Goal: Information Seeking & Learning: Learn about a topic

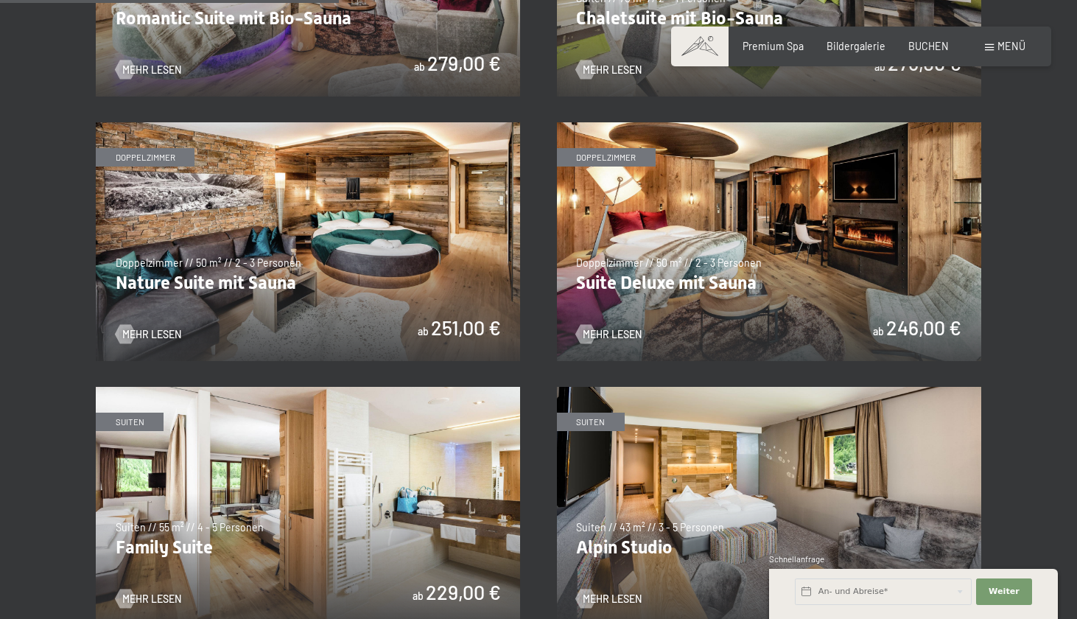
scroll to position [1264, 0]
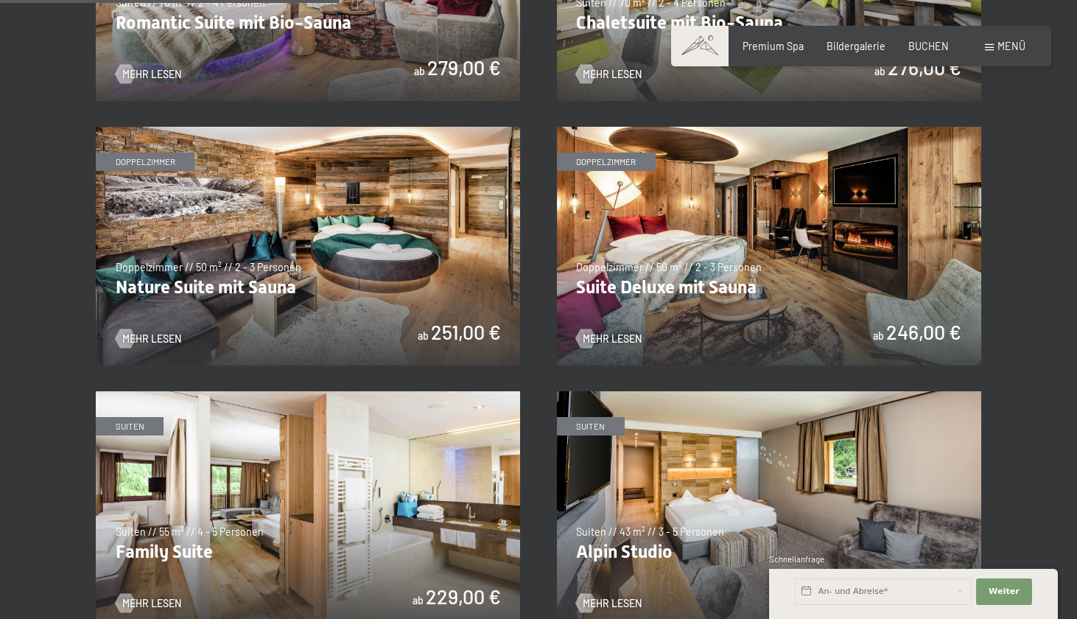
click at [812, 225] on img at bounding box center [769, 246] width 424 height 239
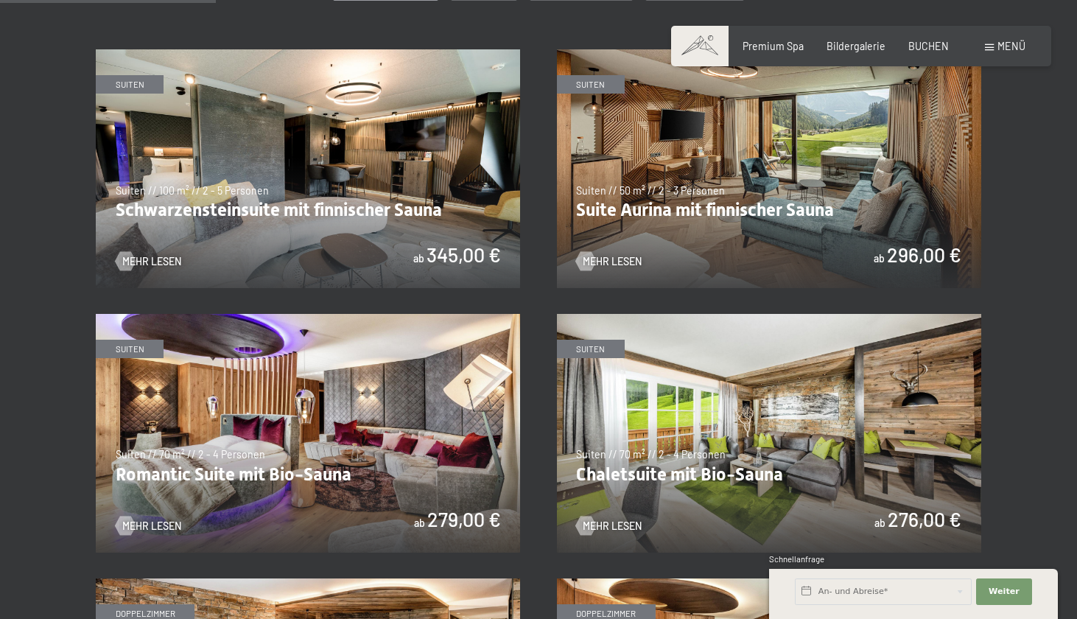
scroll to position [806, 0]
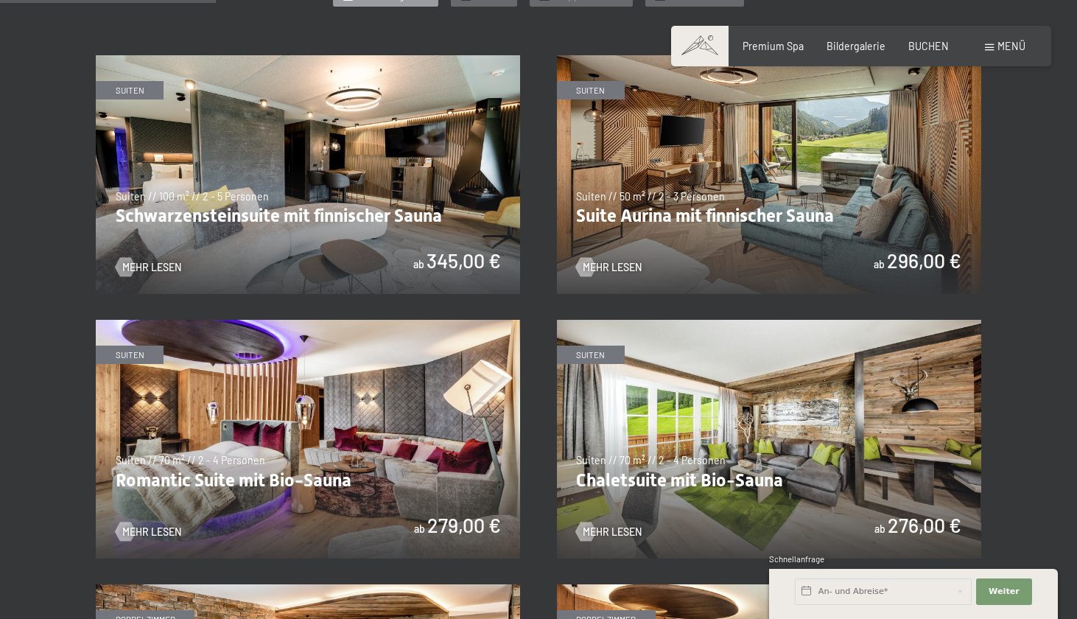
click at [650, 182] on img at bounding box center [769, 174] width 424 height 239
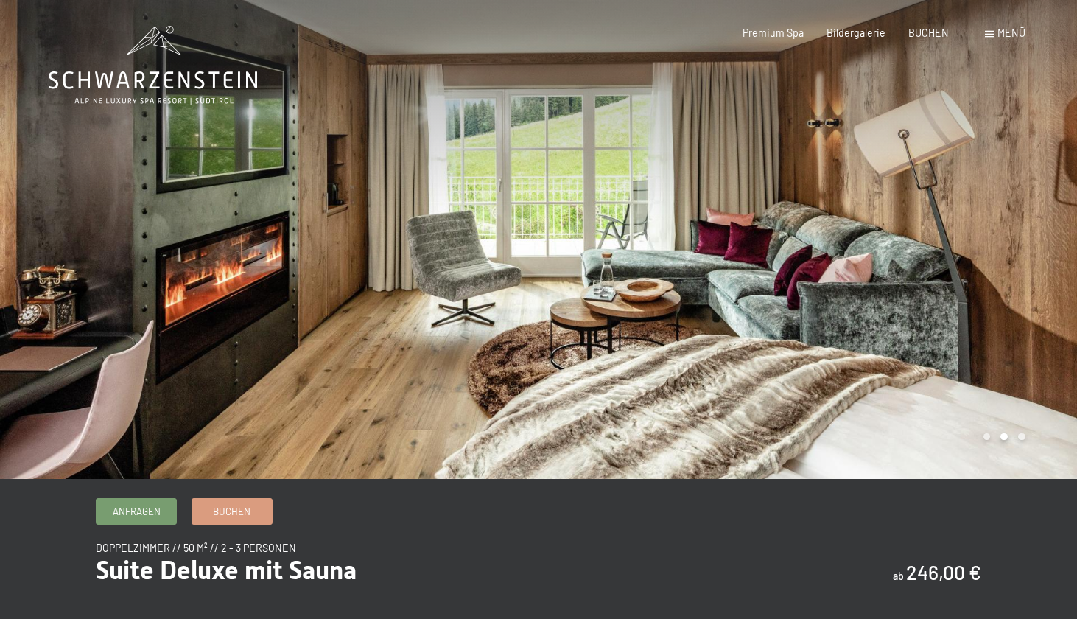
click at [1017, 225] on div at bounding box center [807, 239] width 538 height 479
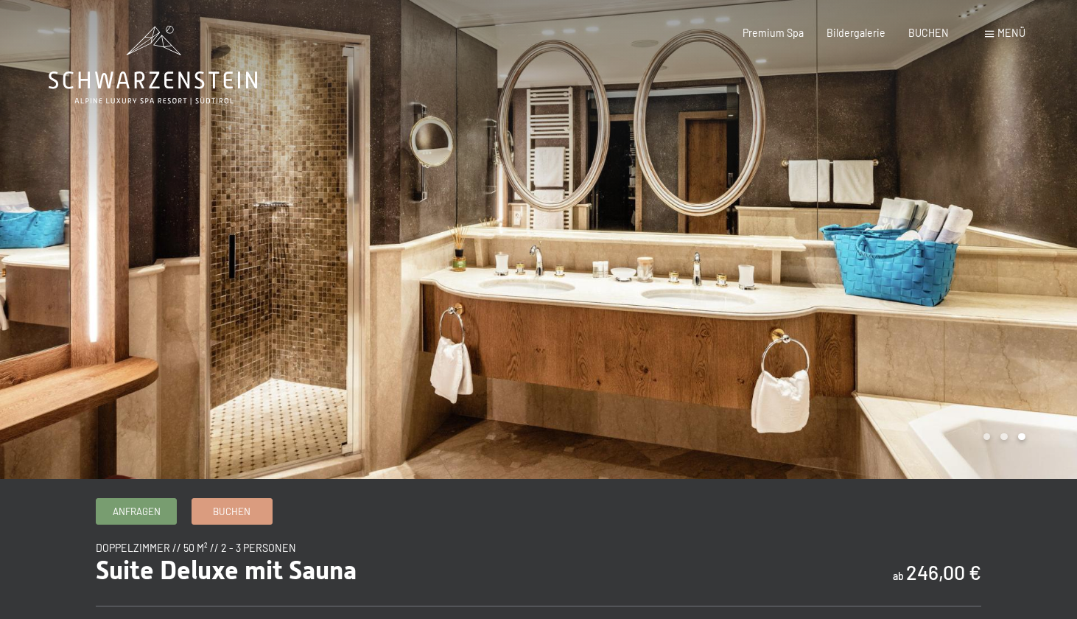
click at [1036, 231] on div at bounding box center [807, 239] width 538 height 479
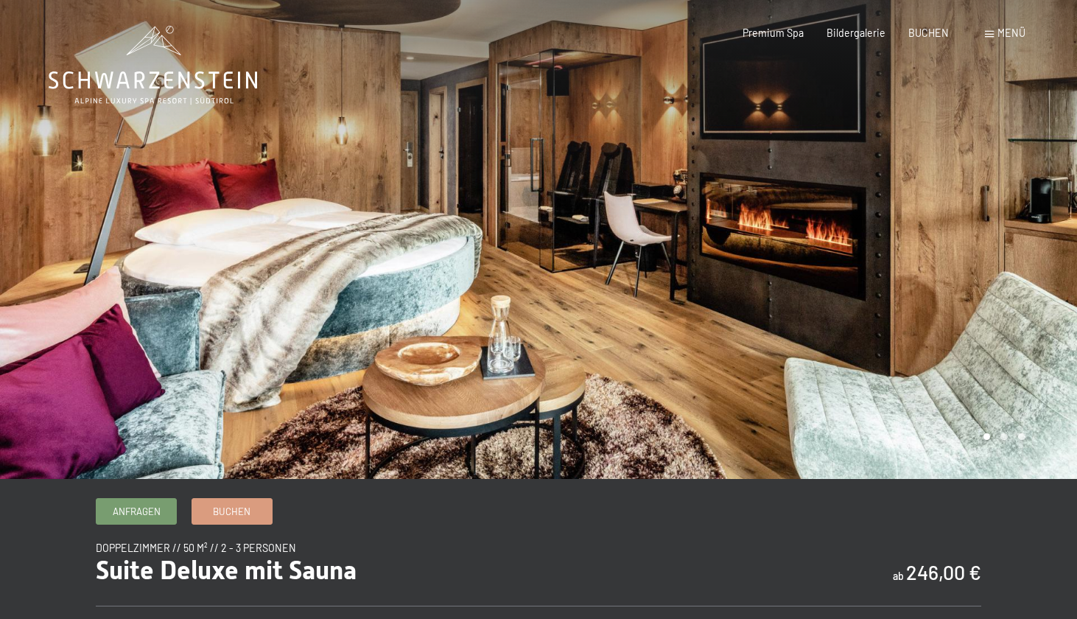
click at [1037, 232] on div at bounding box center [807, 239] width 538 height 479
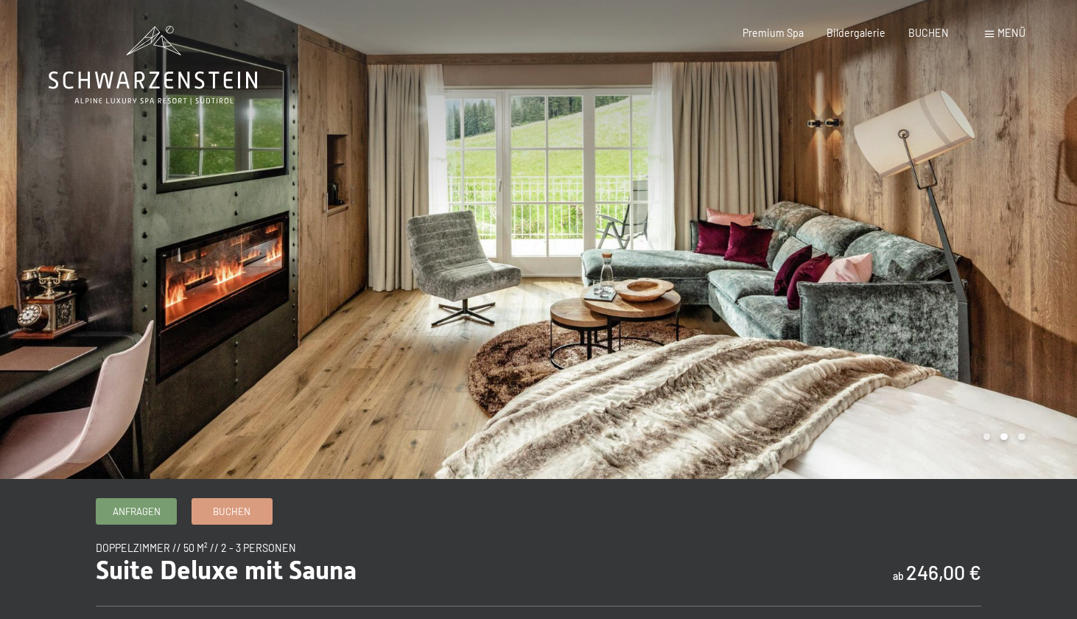
click at [1045, 252] on div at bounding box center [807, 239] width 538 height 479
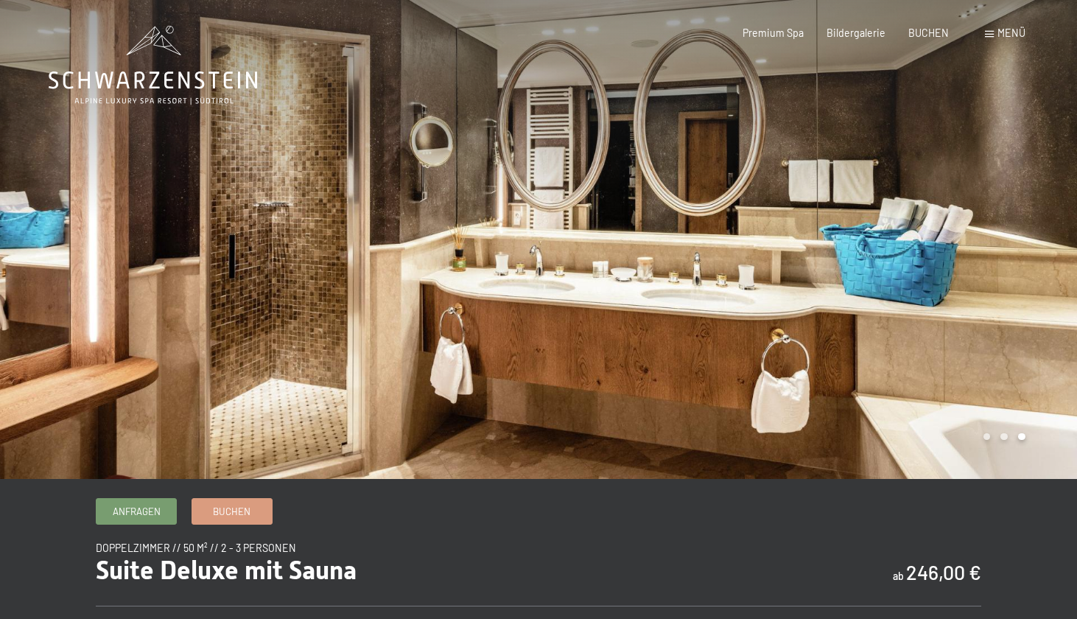
click at [1045, 252] on div at bounding box center [807, 239] width 538 height 479
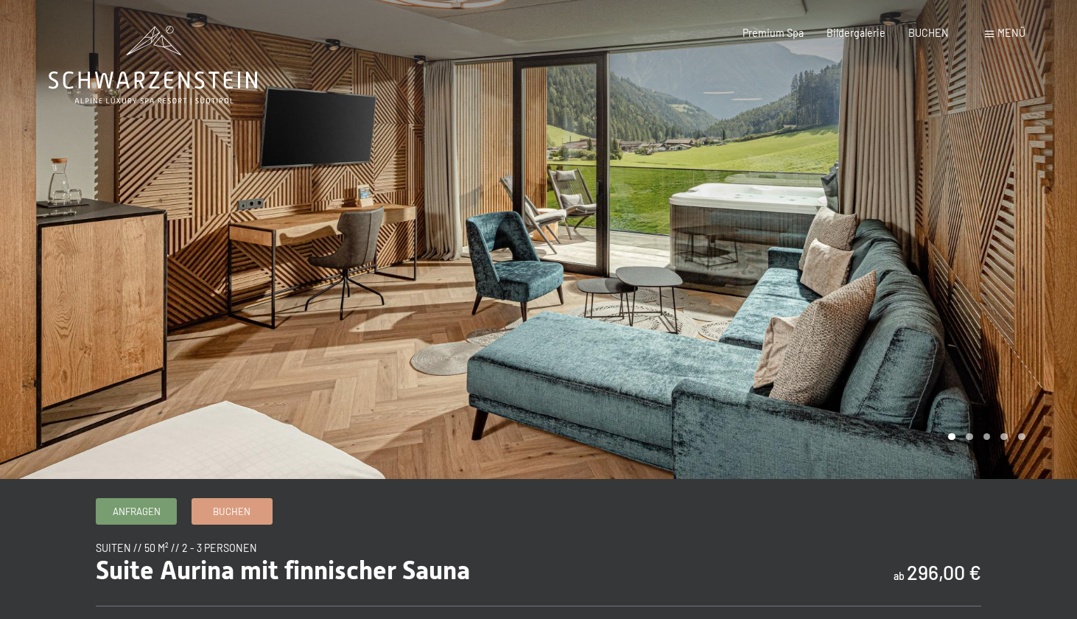
click at [977, 232] on div at bounding box center [807, 239] width 538 height 479
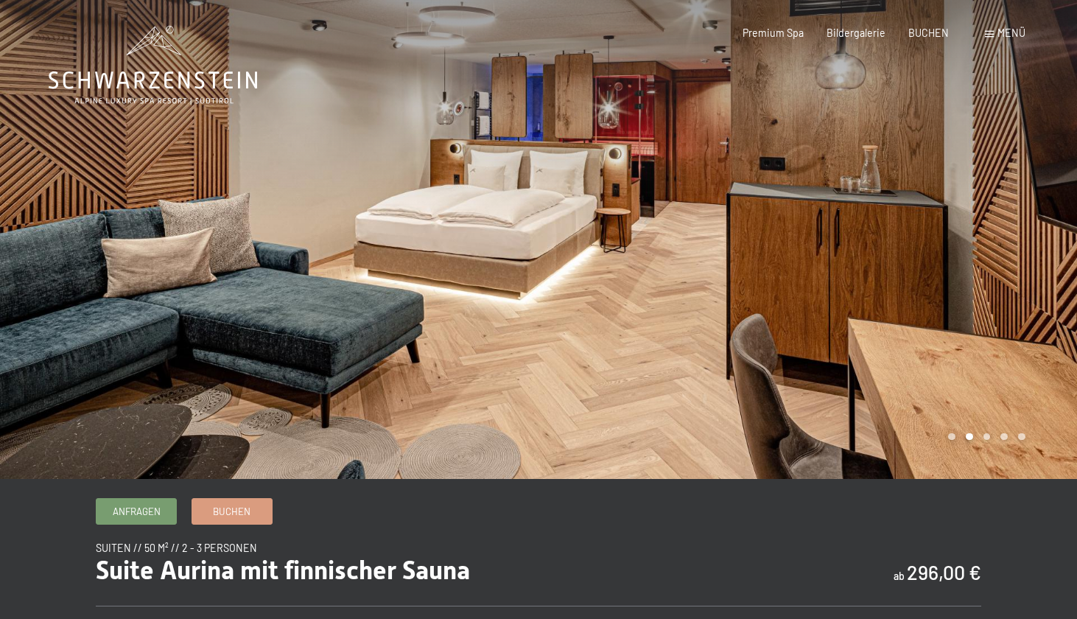
click at [977, 233] on div at bounding box center [807, 239] width 538 height 479
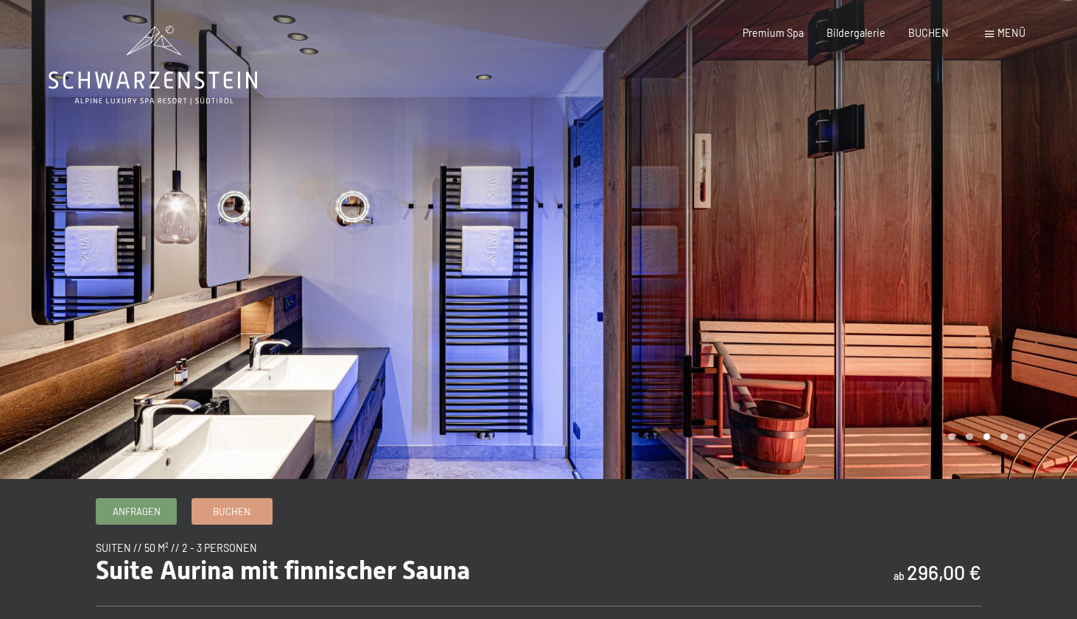
click at [1027, 242] on div at bounding box center [807, 239] width 538 height 479
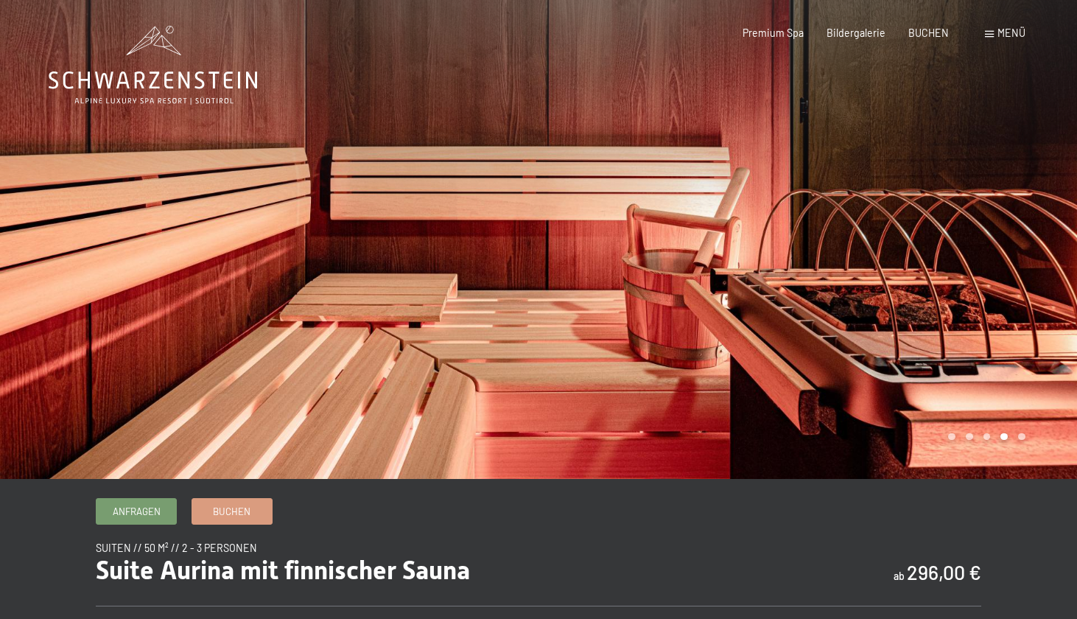
click at [1027, 242] on div at bounding box center [807, 239] width 538 height 479
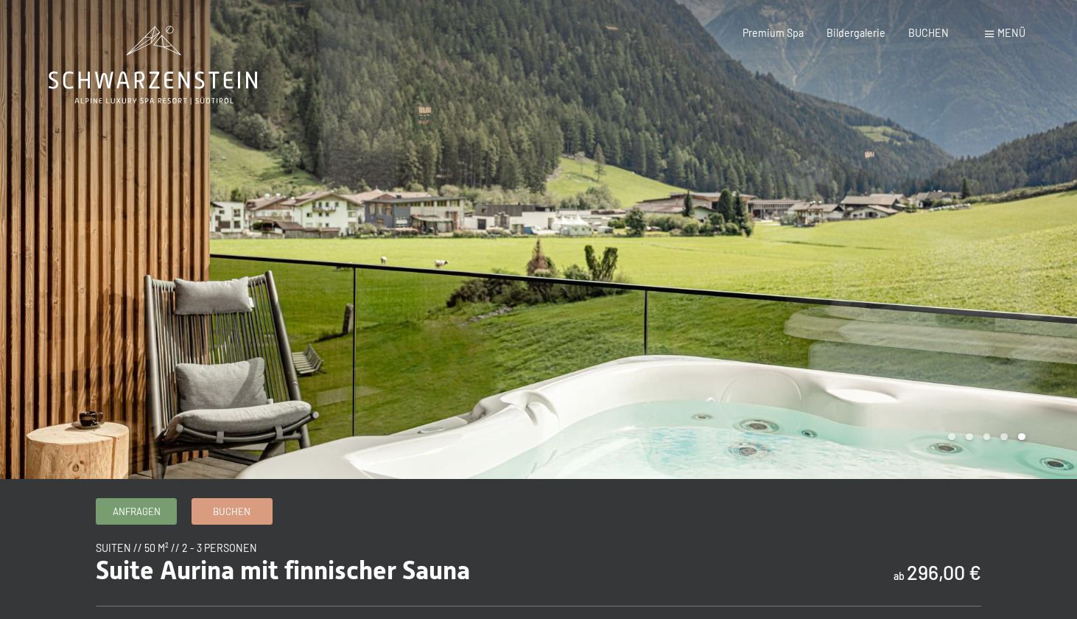
click at [1025, 243] on div at bounding box center [807, 239] width 538 height 479
